Goal: Information Seeking & Learning: Learn about a topic

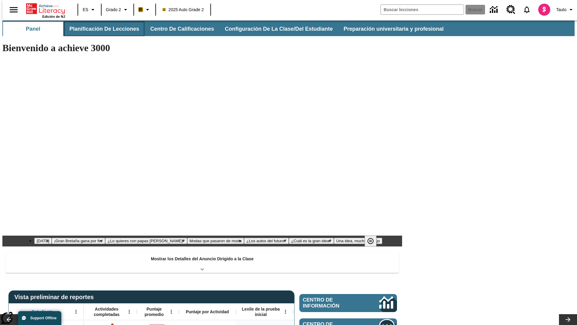
click at [101, 29] on button "Planificación de lecciones" at bounding box center [104, 29] width 80 height 14
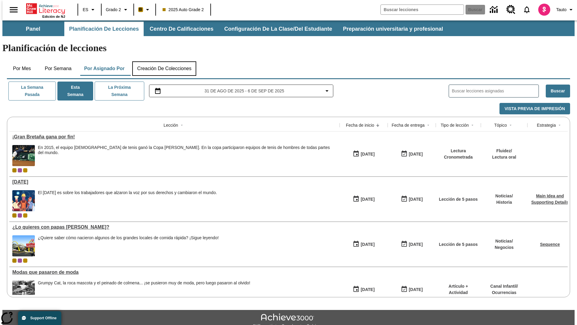
click at [164, 61] on button "Creación de colecciones" at bounding box center [164, 68] width 64 height 14
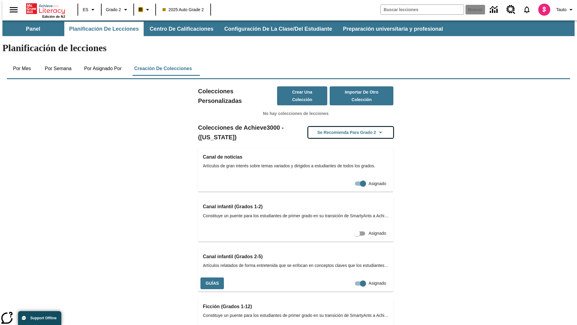
click at [341, 127] on button "Se recomienda para Grado 2" at bounding box center [350, 133] width 85 height 12
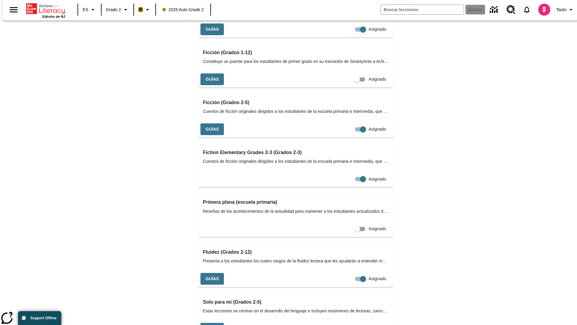
click at [346, 35] on input "Asignado" at bounding box center [363, 29] width 34 height 11
checkbox input "false"
